Goal: Task Accomplishment & Management: Complete application form

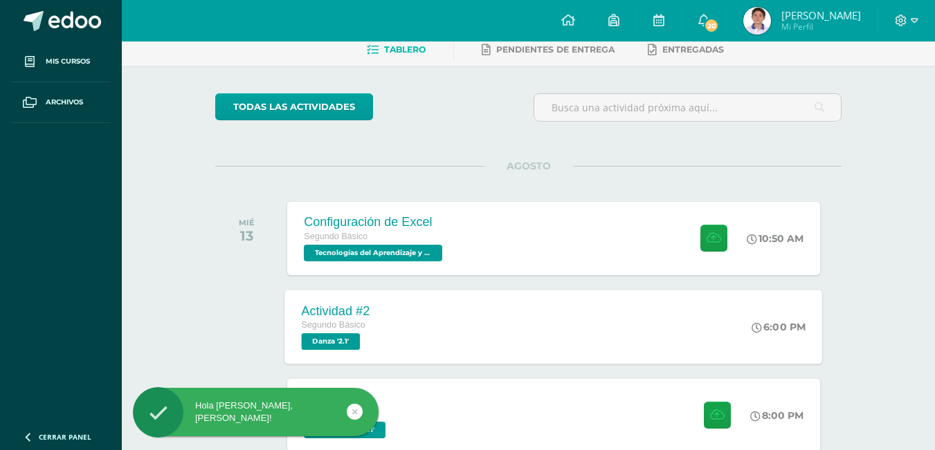
scroll to position [138, 0]
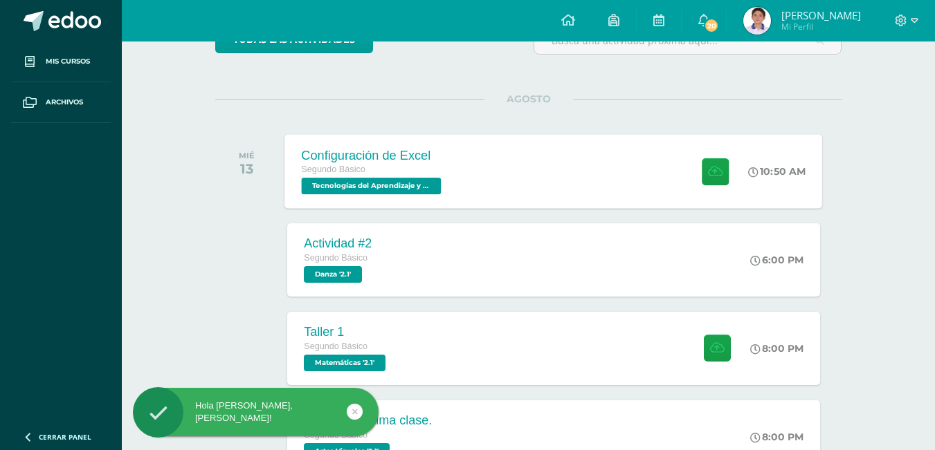
click at [486, 156] on div "Configuración de Excel Segundo Básico Tecnologías del Aprendizaje y la Comunica…" at bounding box center [554, 171] width 538 height 74
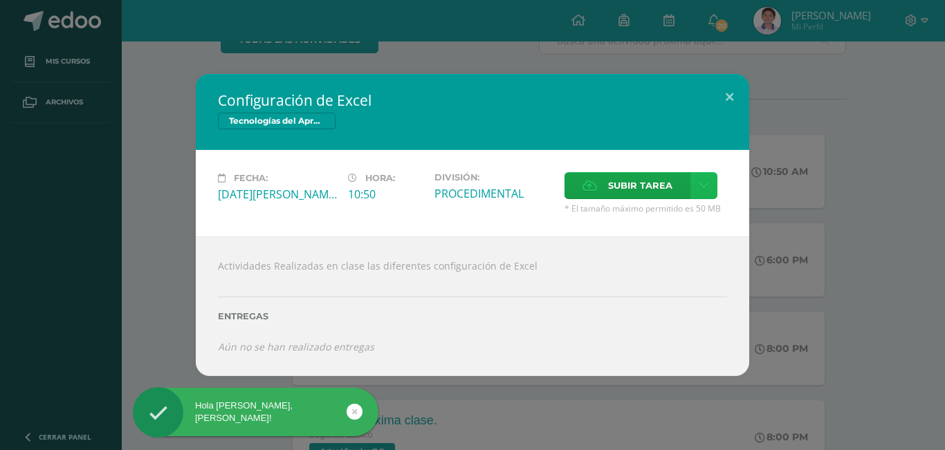
click at [707, 192] on link at bounding box center [703, 185] width 27 height 27
drag, startPoint x: 690, startPoint y: 214, endPoint x: 659, endPoint y: 183, distance: 43.5
click at [659, 183] on span "Subir tarea" at bounding box center [640, 186] width 64 height 26
click at [0, 0] on input "Subir tarea" at bounding box center [0, 0] width 0 height 0
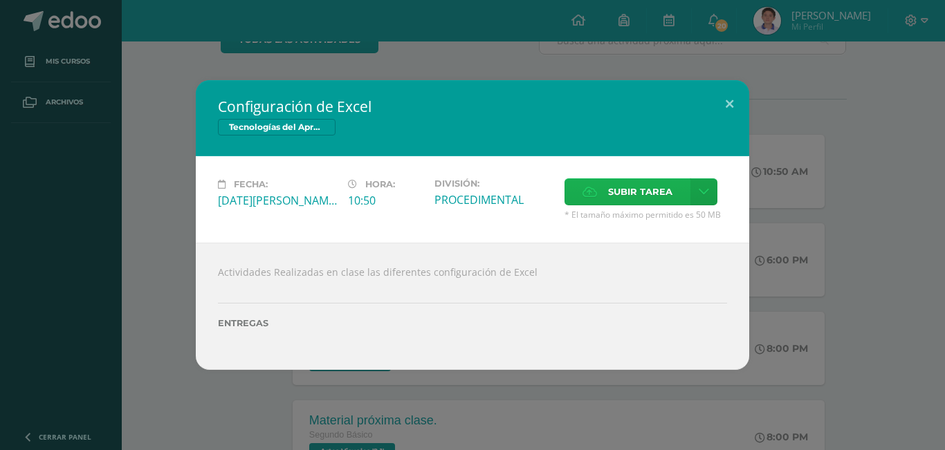
click at [612, 194] on span "Subir tarea" at bounding box center [640, 192] width 64 height 26
click at [0, 0] on input "Subir tarea" at bounding box center [0, 0] width 0 height 0
click at [652, 186] on span "Subir tarea" at bounding box center [640, 192] width 64 height 26
click at [0, 0] on input "Subir tarea" at bounding box center [0, 0] width 0 height 0
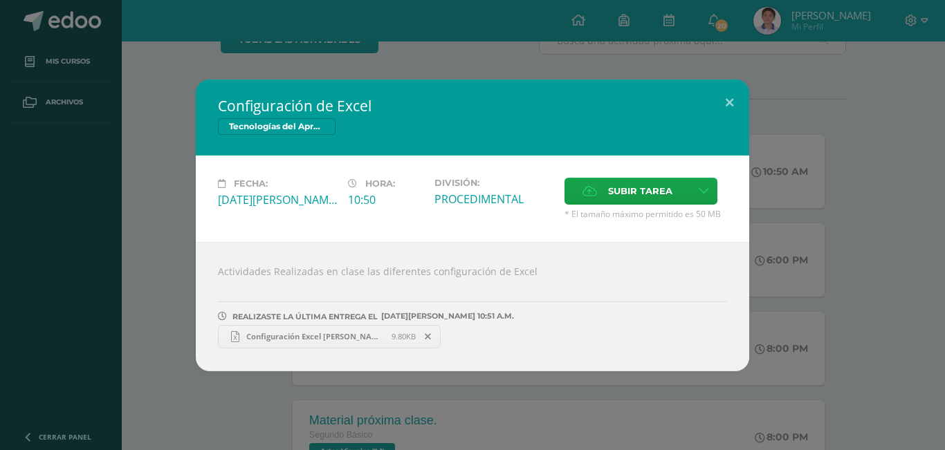
click at [868, 189] on div "Configuración de Excel Tecnologías del Aprendizaje y la Comunicación Fecha: [DA…" at bounding box center [473, 226] width 934 height 292
